Goal: Task Accomplishment & Management: Complete application form

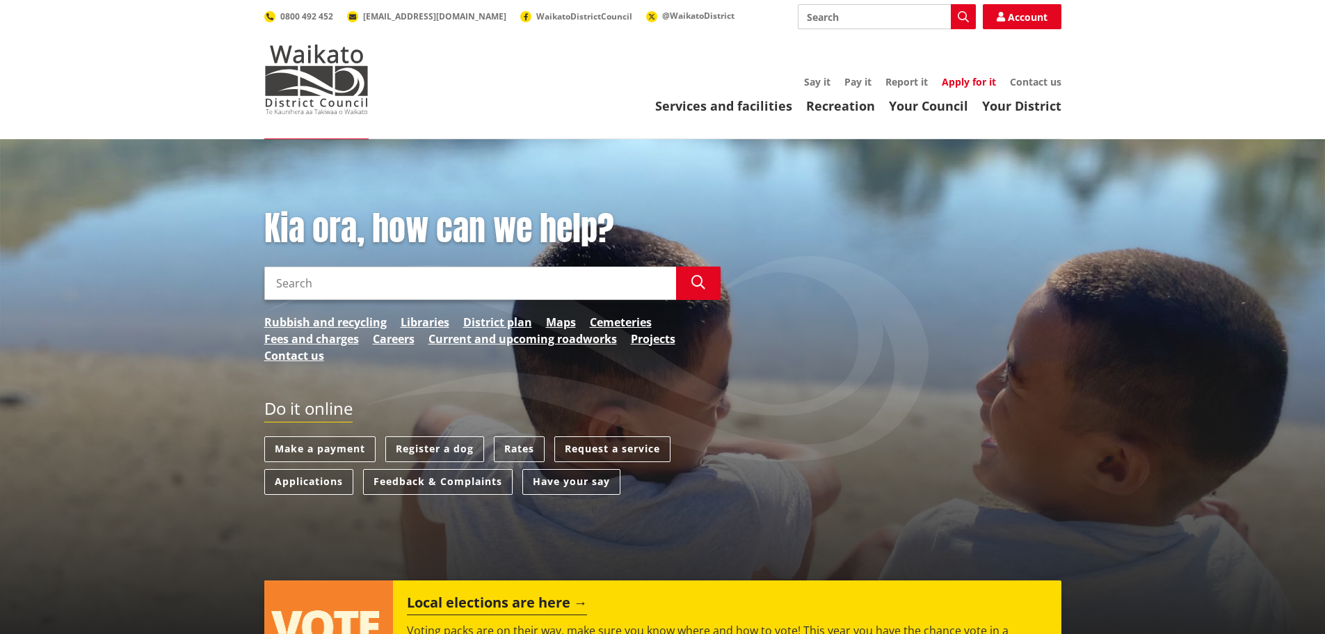
click at [968, 83] on link "Apply for it" at bounding box center [969, 81] width 54 height 13
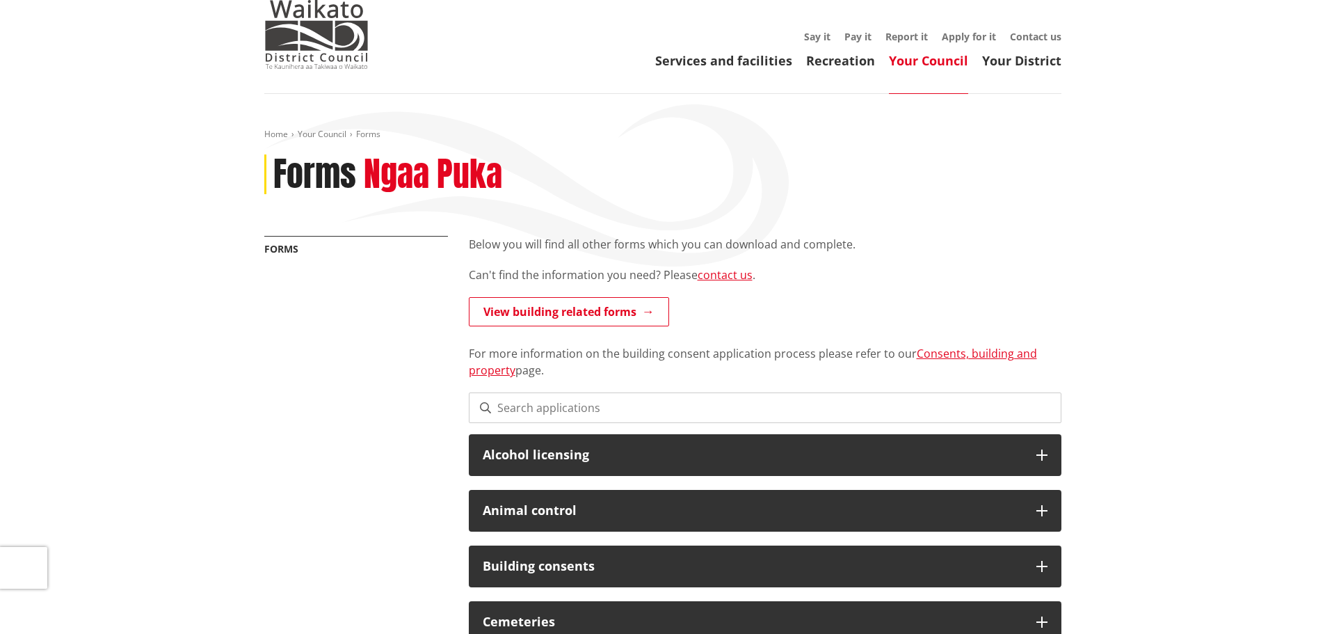
scroll to position [139, 0]
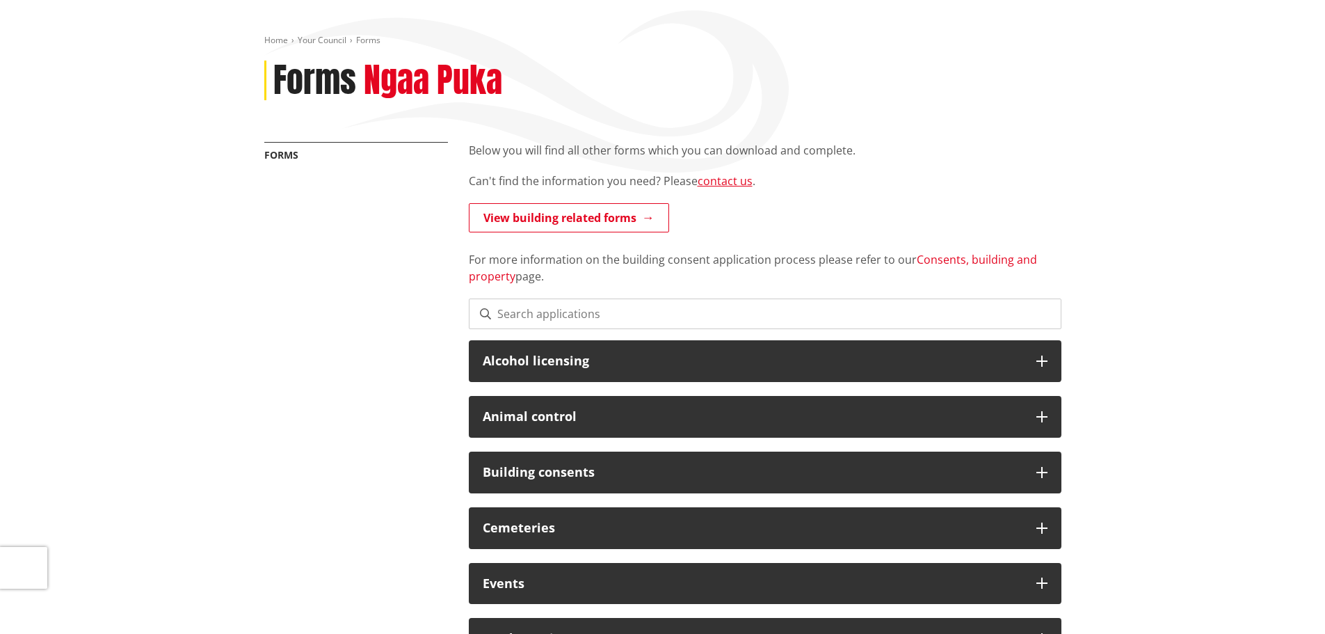
click at [922, 259] on link "Consents, building and property" at bounding box center [753, 268] width 568 height 32
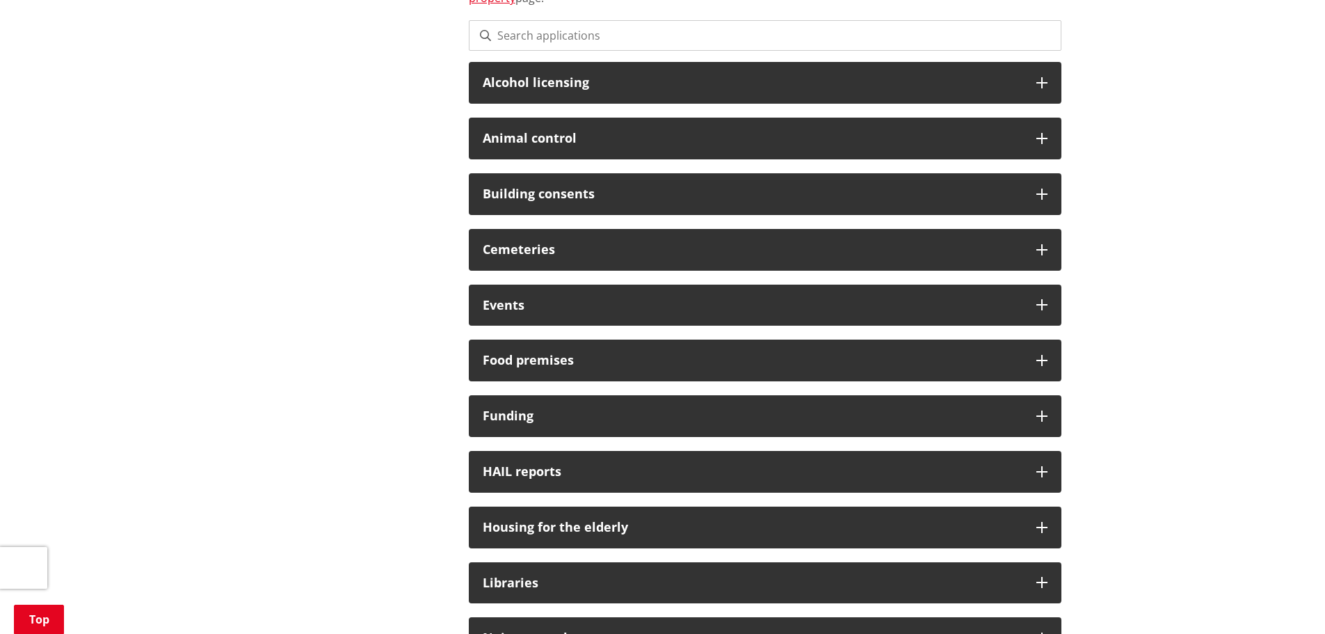
scroll to position [765, 0]
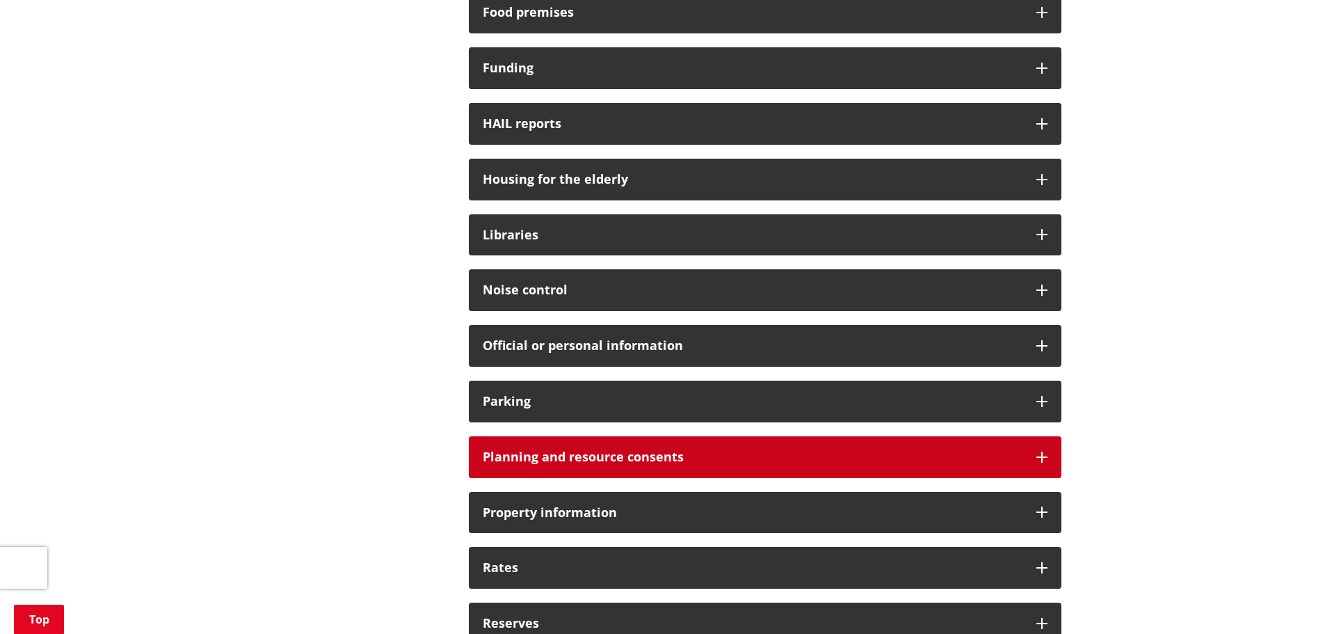
click at [673, 463] on h3 "Planning and resource consents" at bounding box center [753, 457] width 540 height 14
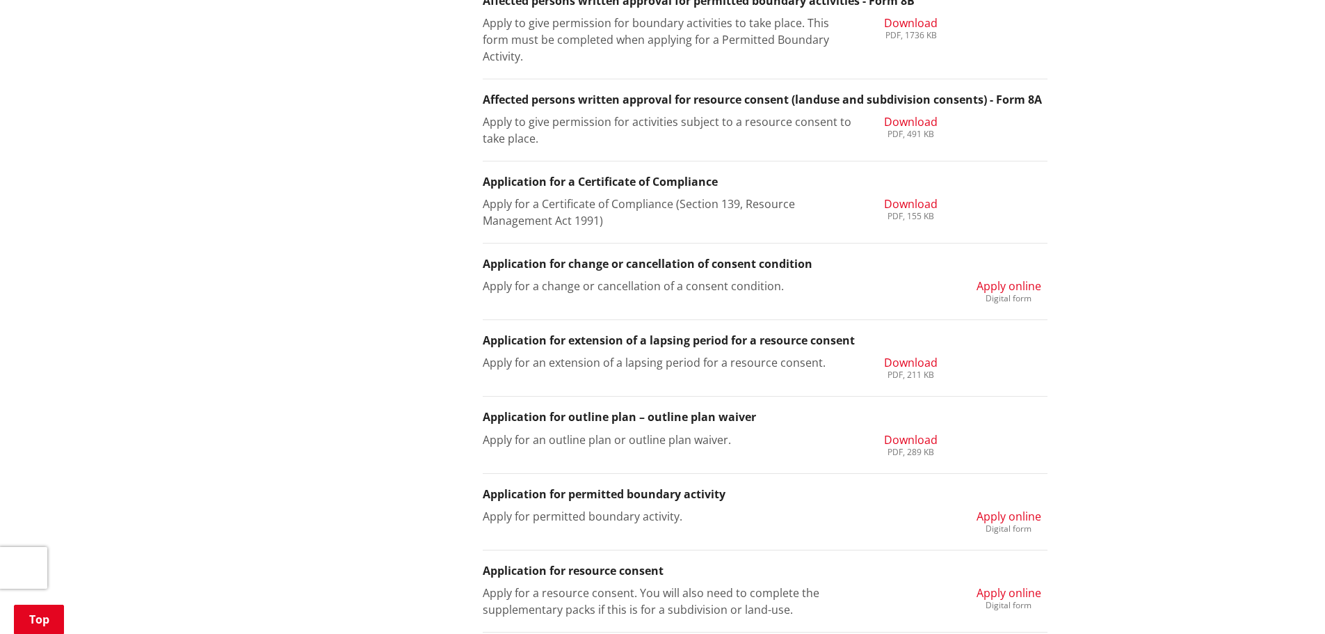
scroll to position [1530, 0]
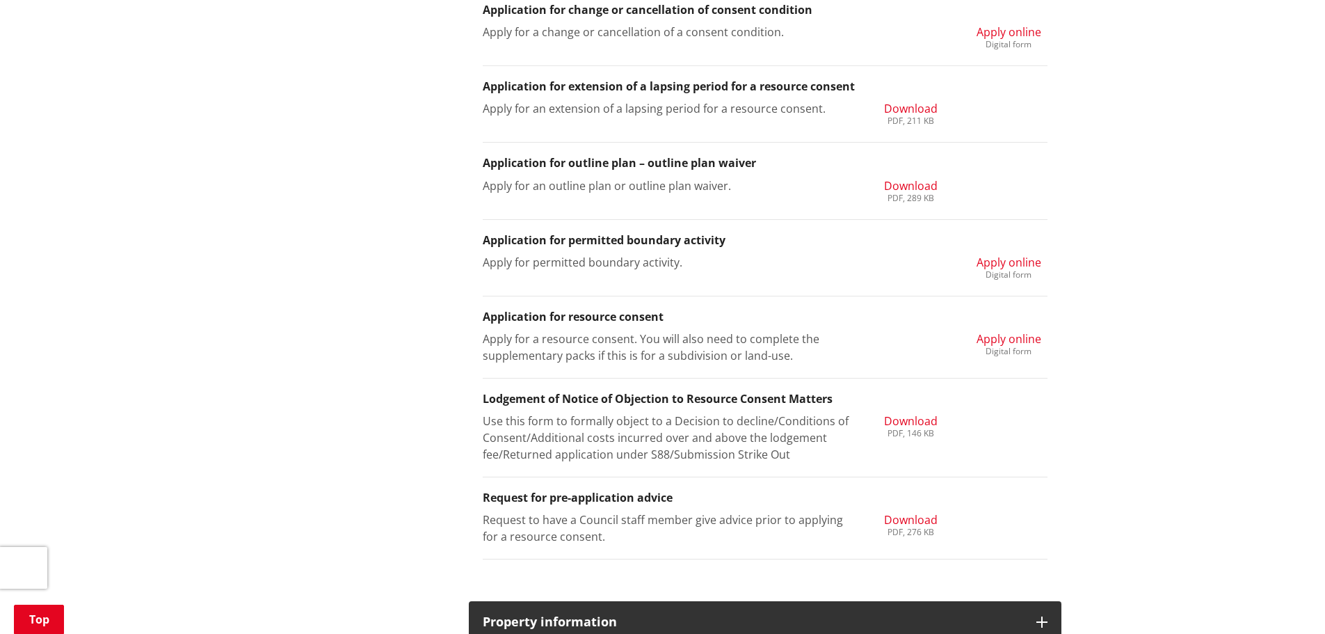
click at [997, 262] on span "Apply online" at bounding box center [1009, 262] width 65 height 15
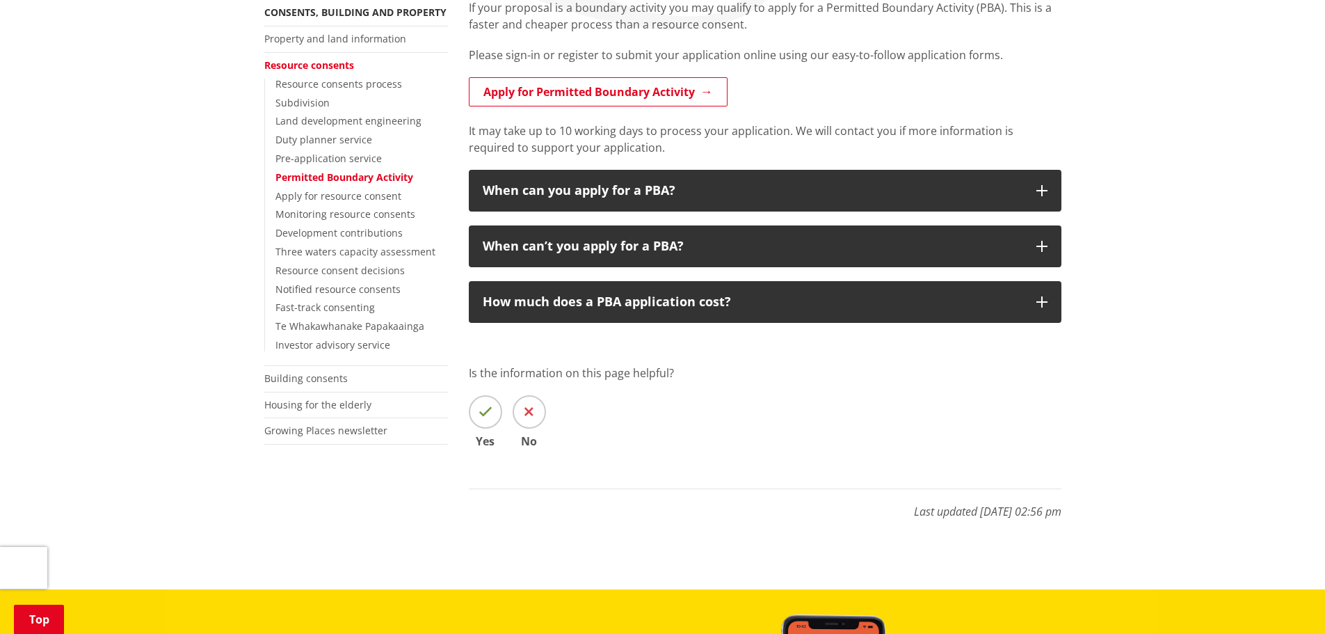
scroll to position [139, 0]
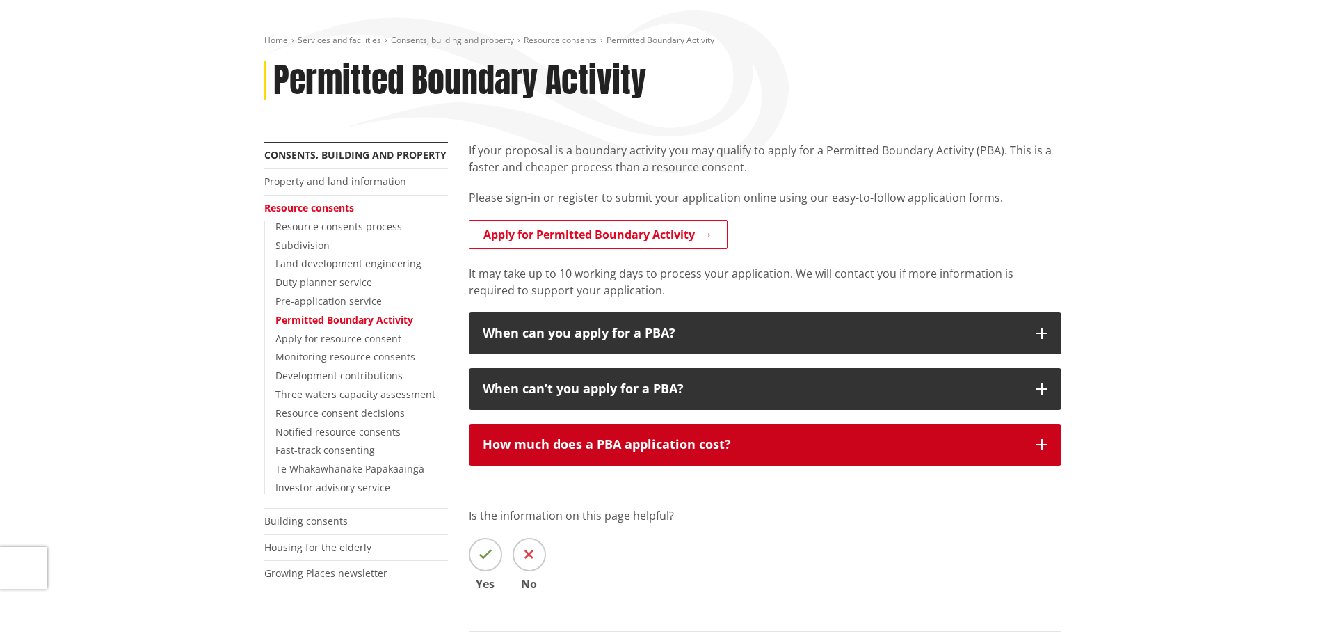
click at [698, 444] on div "How much does a PBA application cost?" at bounding box center [753, 445] width 540 height 14
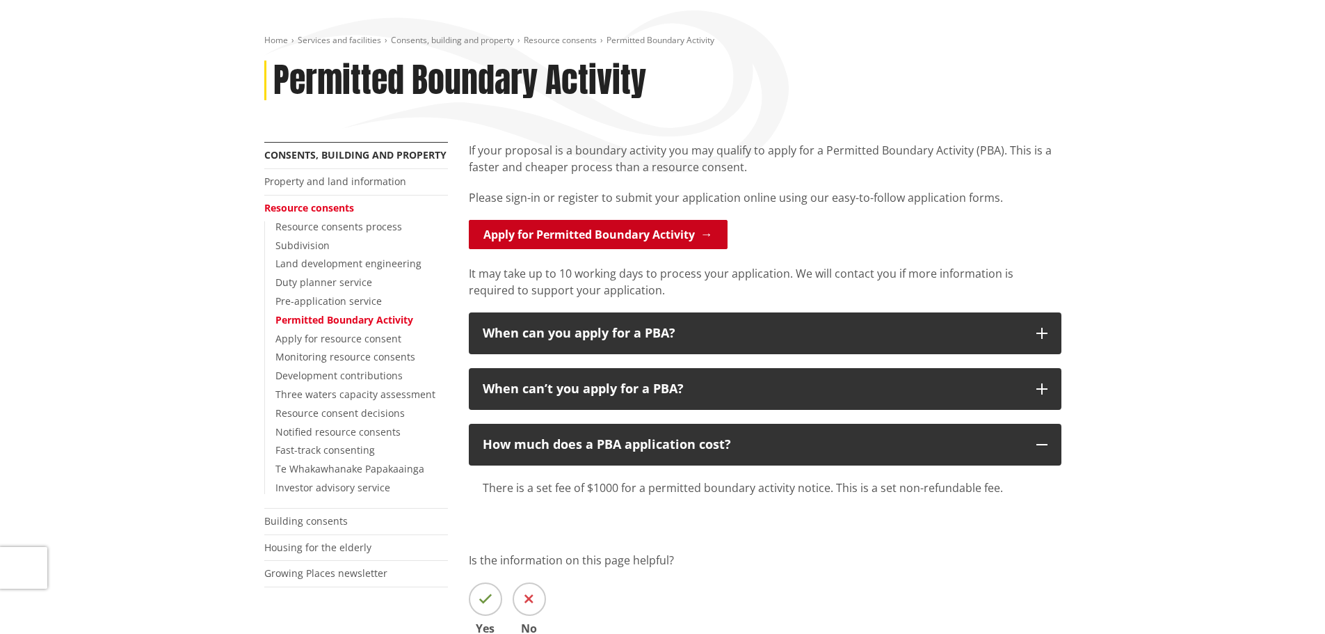
click at [677, 232] on link "Apply for Permitted Boundary Activity" at bounding box center [598, 234] width 259 height 29
